Goal: Task Accomplishment & Management: Use online tool/utility

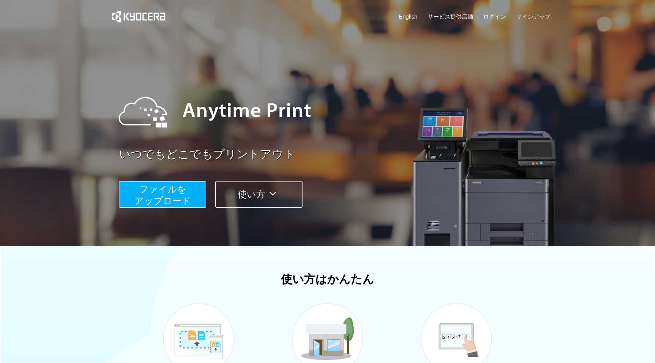
click at [163, 194] on span "ファイルを ​​アップロード" at bounding box center [162, 195] width 56 height 22
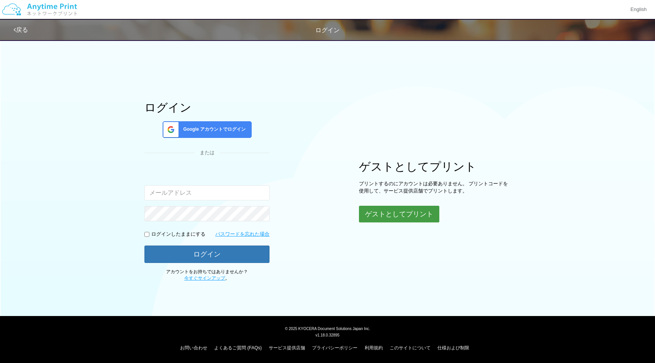
click at [400, 216] on button "ゲストとしてプリント" at bounding box center [399, 214] width 80 height 17
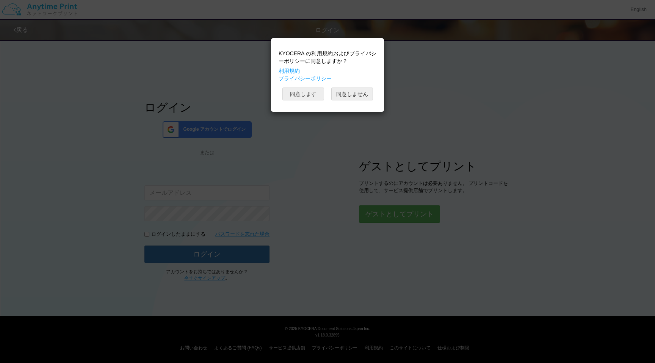
click at [314, 93] on button "同意します" at bounding box center [303, 94] width 42 height 13
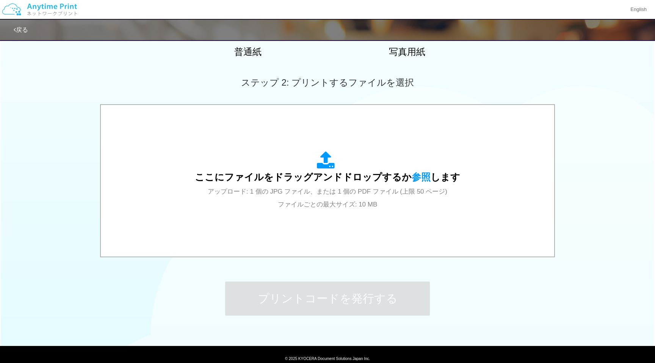
scroll to position [198, 0]
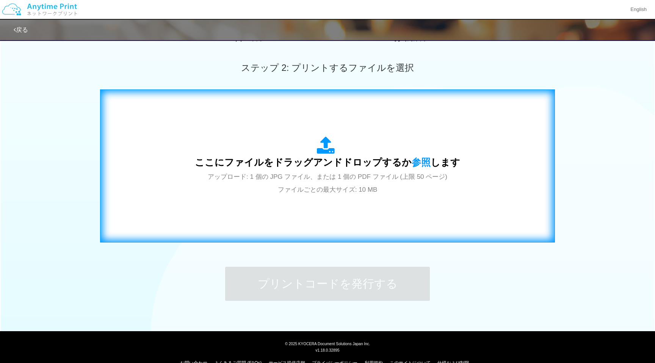
click at [354, 167] on span "ここにファイルをドラッグアンドドロップするか 参照 します" at bounding box center [327, 162] width 265 height 11
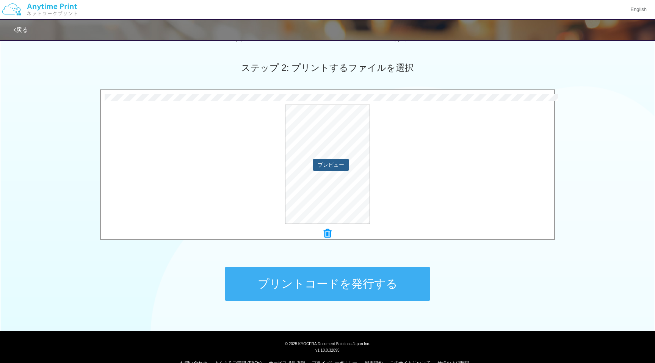
click at [338, 164] on button "プレビュー" at bounding box center [331, 165] width 36 height 12
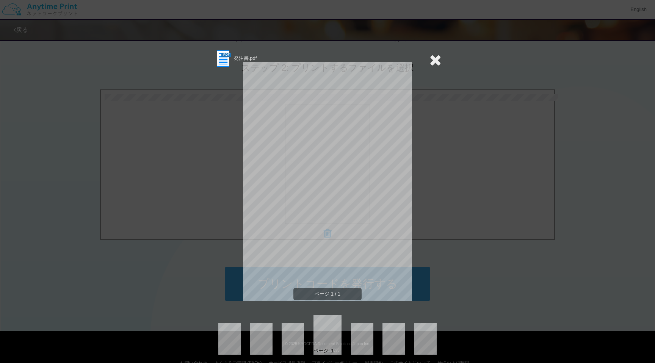
click at [436, 58] on icon at bounding box center [435, 59] width 12 height 15
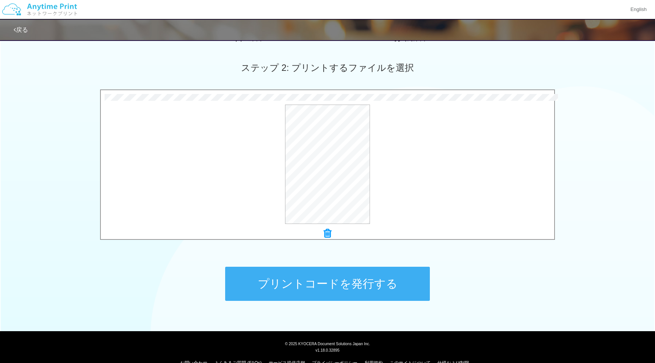
click at [309, 292] on button "プリントコードを発行する" at bounding box center [327, 284] width 205 height 34
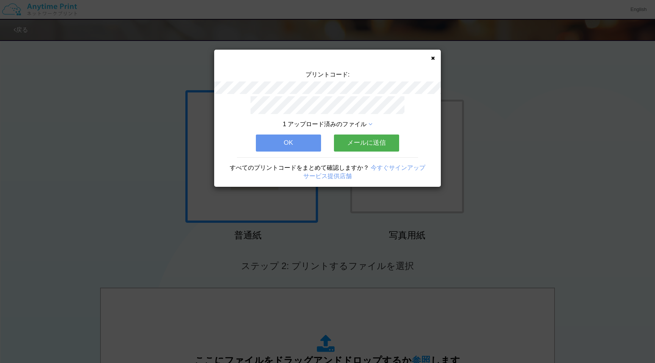
click at [309, 134] on button "OK" at bounding box center [288, 142] width 65 height 17
